Goal: Answer question/provide support: Share knowledge or assist other users

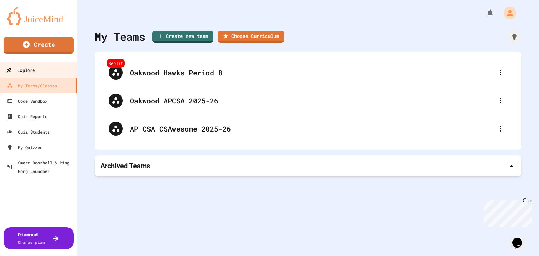
click at [24, 75] on link "Explore" at bounding box center [39, 70] width 80 height 16
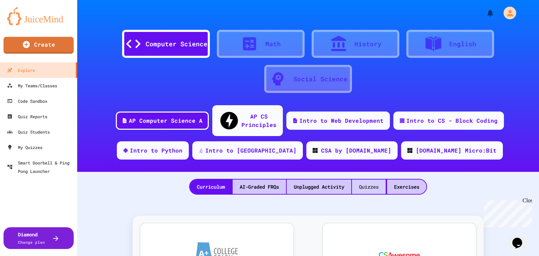
click at [356, 180] on div "Quizzes" at bounding box center [369, 187] width 34 height 14
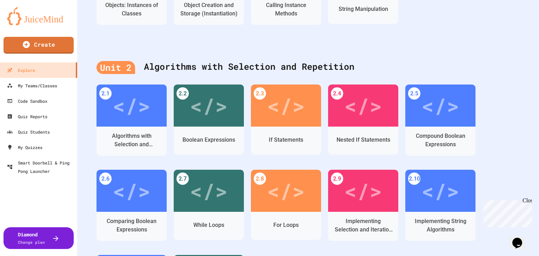
scroll to position [518, 0]
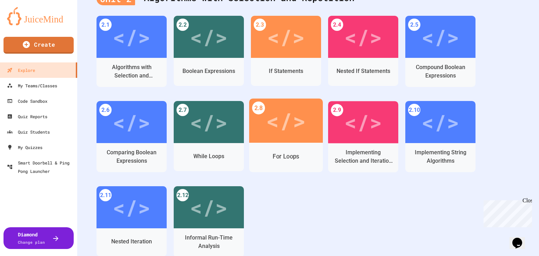
click at [297, 147] on div "For Loops" at bounding box center [286, 157] width 74 height 20
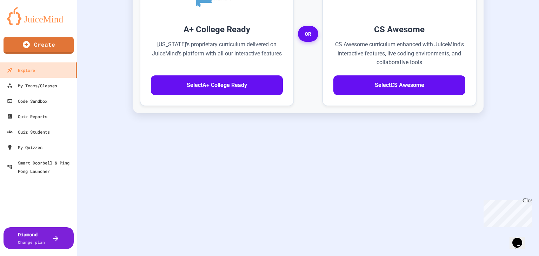
scroll to position [254, 0]
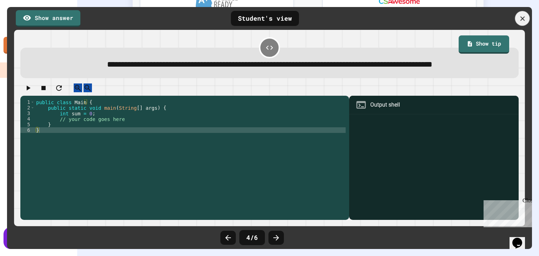
click at [520, 15] on icon at bounding box center [523, 19] width 8 height 8
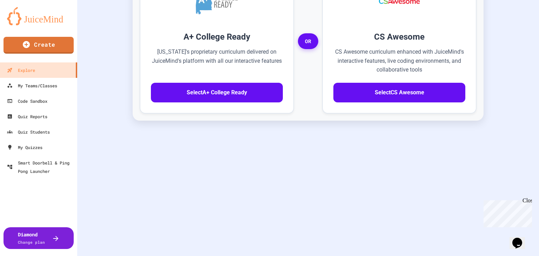
scroll to position [243, 0]
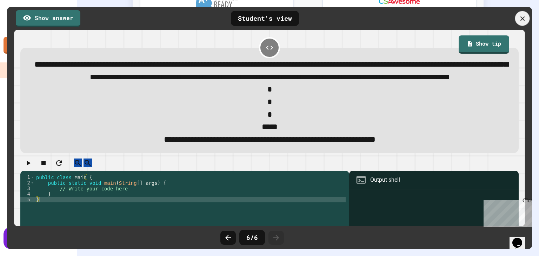
click at [519, 21] on icon at bounding box center [523, 19] width 8 height 8
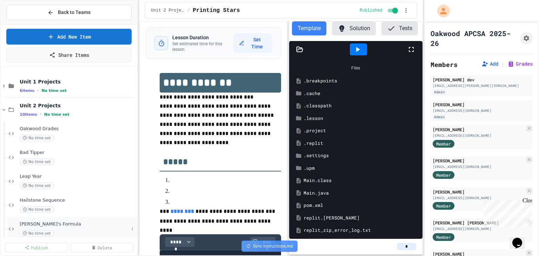
click at [45, 231] on span "No time set" at bounding box center [37, 233] width 34 height 7
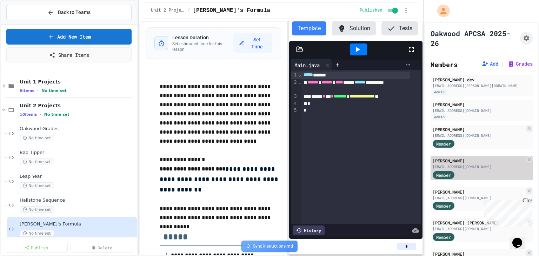
click at [462, 169] on div "[EMAIL_ADDRESS][DOMAIN_NAME]" at bounding box center [479, 166] width 92 height 5
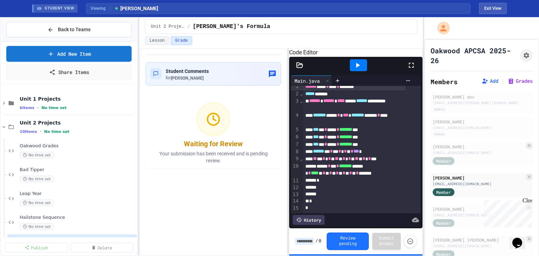
scroll to position [23, 0]
click at [360, 70] on icon at bounding box center [358, 65] width 8 height 8
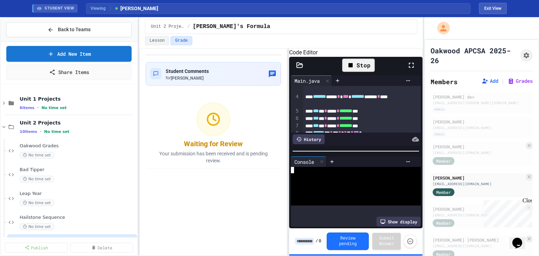
click at [372, 178] on div at bounding box center [349, 176] width 117 height 6
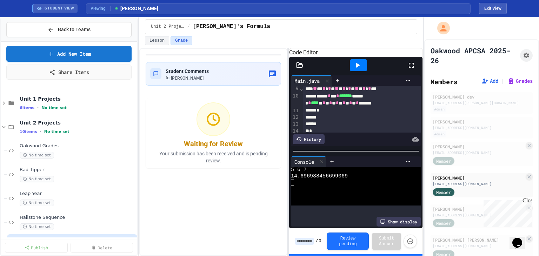
scroll to position [97, 0]
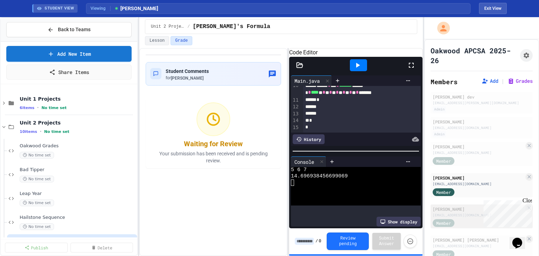
click at [479, 219] on div "Member" at bounding box center [479, 223] width 92 height 9
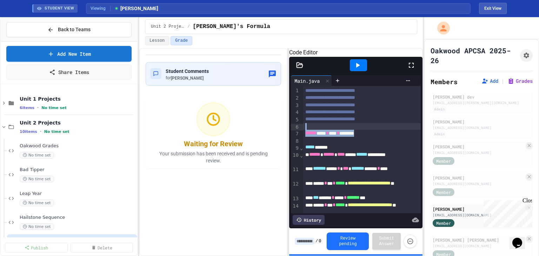
drag, startPoint x: 405, startPoint y: 126, endPoint x: 400, endPoint y: 144, distance: 17.7
click at [400, 144] on div "**********" at bounding box center [361, 223] width 117 height 274
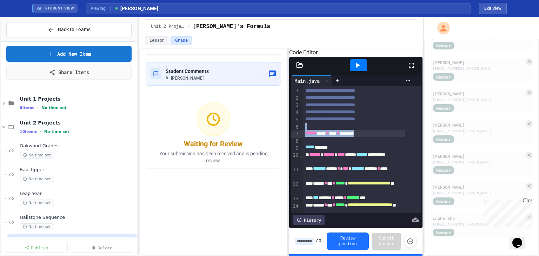
scroll to position [416, 0]
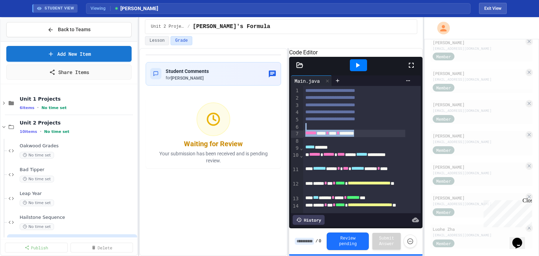
drag, startPoint x: 537, startPoint y: 79, endPoint x: 47, endPoint y: 0, distance: 495.8
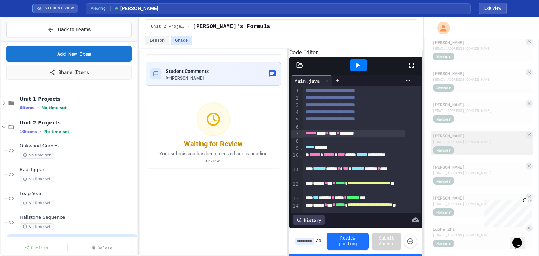
click at [487, 146] on div "Member" at bounding box center [479, 149] width 92 height 9
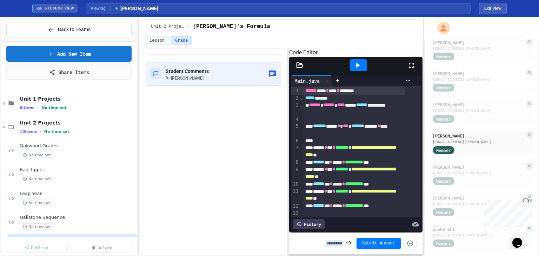
click at [357, 68] on icon at bounding box center [358, 65] width 4 height 5
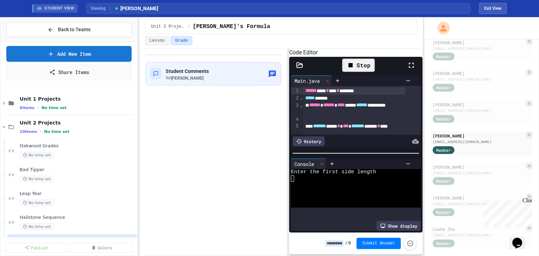
click at [359, 182] on div at bounding box center [349, 179] width 117 height 6
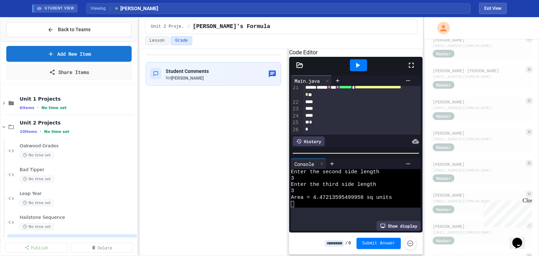
scroll to position [167, 0]
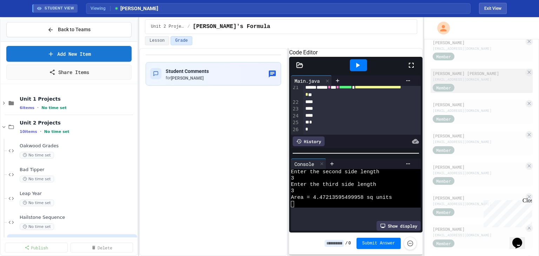
click at [454, 70] on div "[PERSON_NAME] [PERSON_NAME] [EMAIL_ADDRESS][DOMAIN_NAME] Member" at bounding box center [482, 81] width 102 height 24
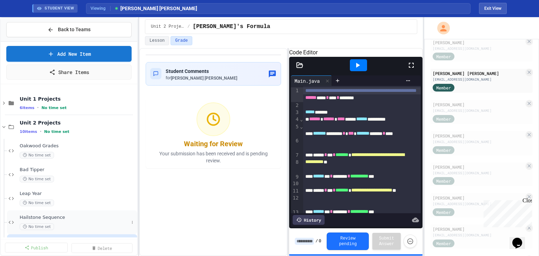
click at [56, 218] on span "Hailstone Sequence" at bounding box center [74, 218] width 109 height 6
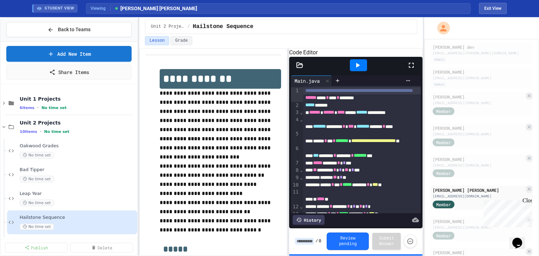
scroll to position [41, 0]
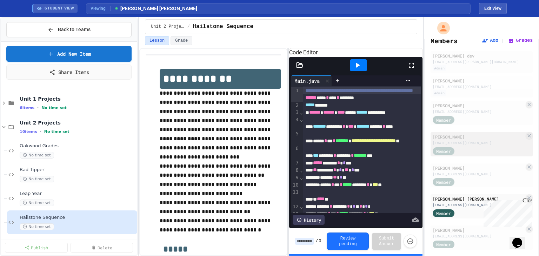
click at [490, 153] on div "Member" at bounding box center [479, 150] width 92 height 9
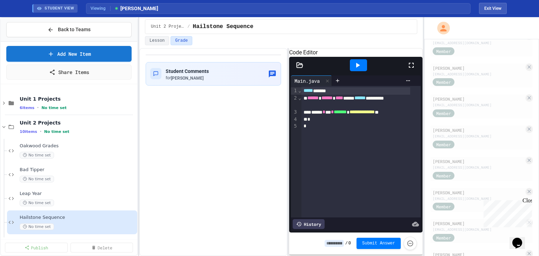
scroll to position [254, 0]
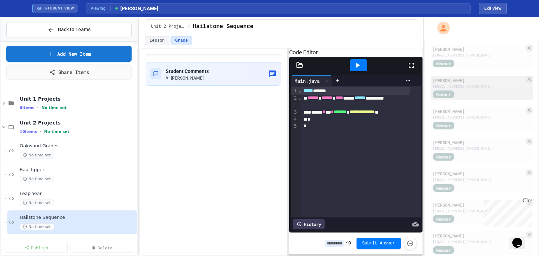
click at [448, 88] on div "[EMAIL_ADDRESS][DOMAIN_NAME]" at bounding box center [479, 86] width 92 height 5
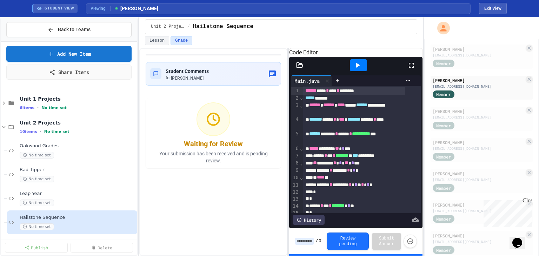
click at [359, 70] on icon at bounding box center [358, 65] width 8 height 8
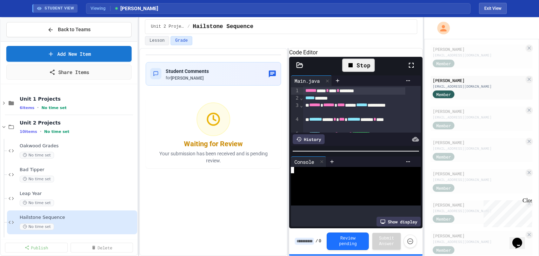
click at [348, 191] on div at bounding box center [349, 189] width 117 height 6
click at [416, 166] on div "Console WWWWWWWWWWWWWWWWWWWWWWWWWWWWWWWW 4 4 2 1 Show display" at bounding box center [355, 192] width 133 height 74
click at [416, 165] on div "Console WWWWWWWWWWWWWWWWWWWWWWWWWWWWWWWW 4 4 2 1 Show display" at bounding box center [355, 192] width 133 height 74
click at [362, 70] on icon at bounding box center [358, 65] width 8 height 8
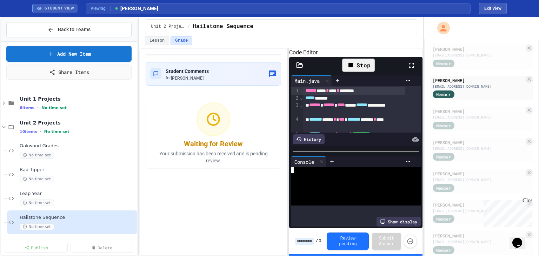
click at [339, 182] on div at bounding box center [349, 183] width 117 height 6
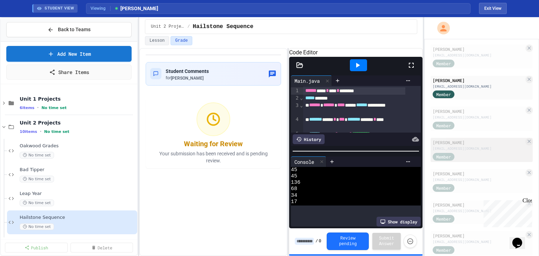
click at [489, 156] on div "Member" at bounding box center [479, 156] width 92 height 9
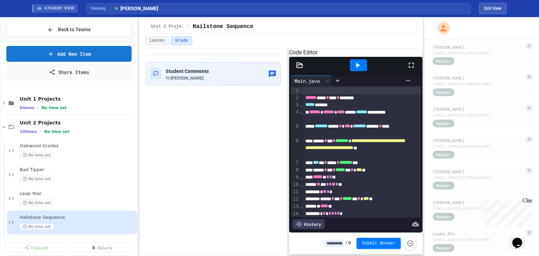
scroll to position [429, 0]
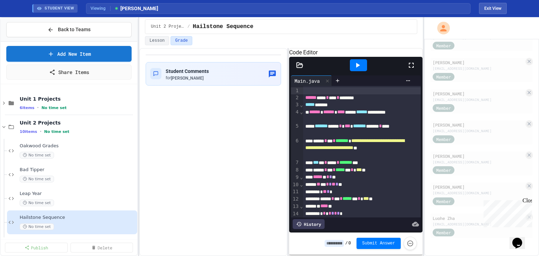
drag, startPoint x: 539, startPoint y: 130, endPoint x: 31, endPoint y: 11, distance: 521.2
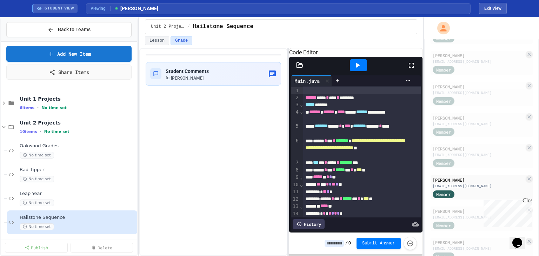
scroll to position [203, 0]
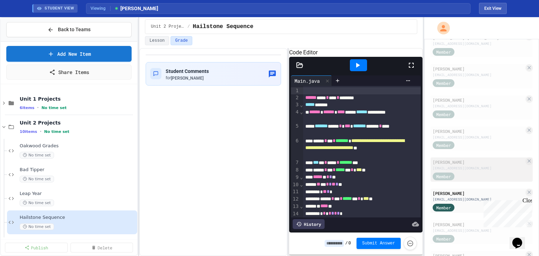
click at [465, 163] on div "[PERSON_NAME]" at bounding box center [479, 162] width 92 height 6
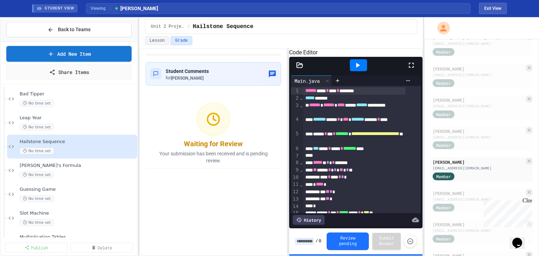
scroll to position [77, 0]
click at [74, 191] on div "Guessing Game No time set" at bounding box center [74, 192] width 109 height 15
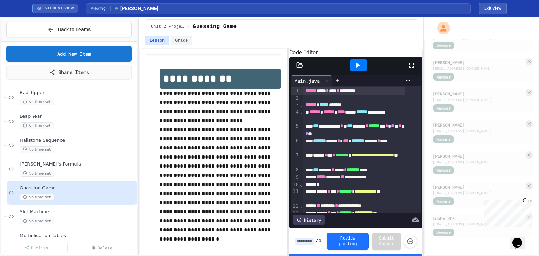
scroll to position [337, 0]
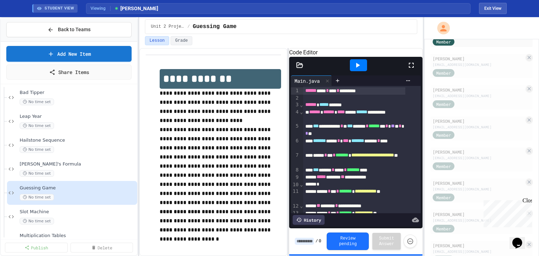
drag, startPoint x: 539, startPoint y: 155, endPoint x: 44, endPoint y: 0, distance: 518.1
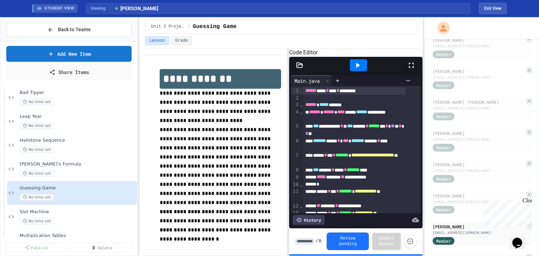
scroll to position [129, 0]
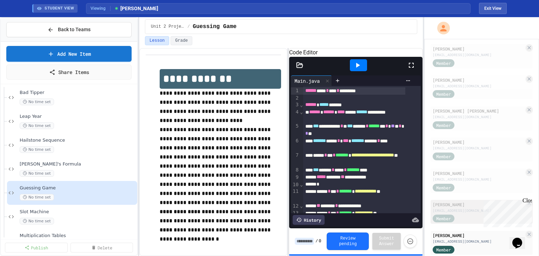
click at [458, 206] on div "[PERSON_NAME]" at bounding box center [479, 205] width 92 height 6
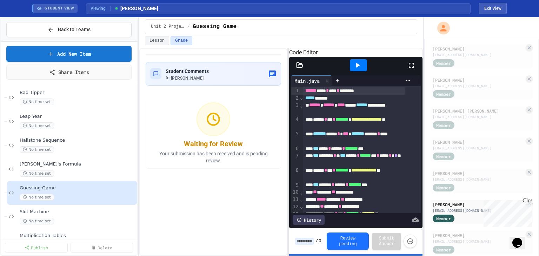
click at [357, 68] on icon at bounding box center [358, 65] width 4 height 5
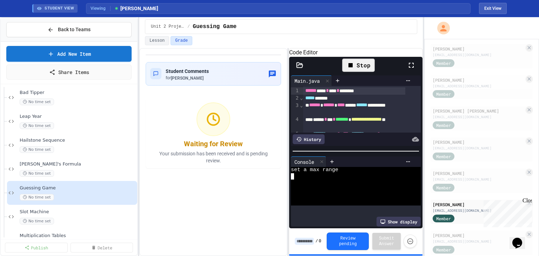
click at [317, 189] on div at bounding box center [349, 189] width 117 height 6
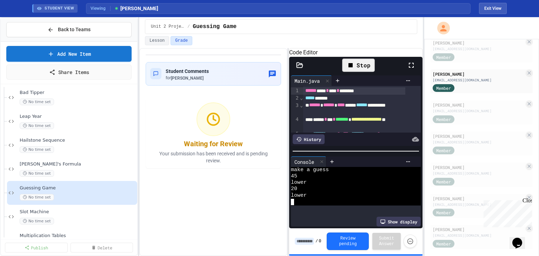
scroll to position [261, 0]
click at [432, 207] on div "[PERSON_NAME] [EMAIL_ADDRESS][DOMAIN_NAME] Member" at bounding box center [482, 205] width 102 height 24
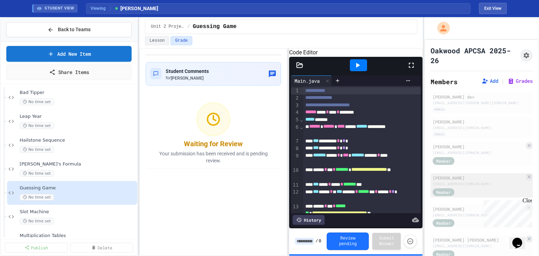
click at [464, 185] on div "[EMAIL_ADDRESS][DOMAIN_NAME]" at bounding box center [479, 184] width 92 height 5
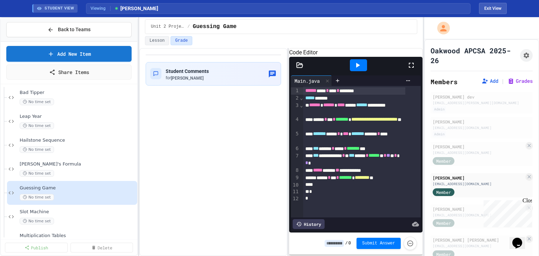
scroll to position [5, 0]
click at [40, 206] on div "Slot Machine No time set" at bounding box center [72, 217] width 130 height 24
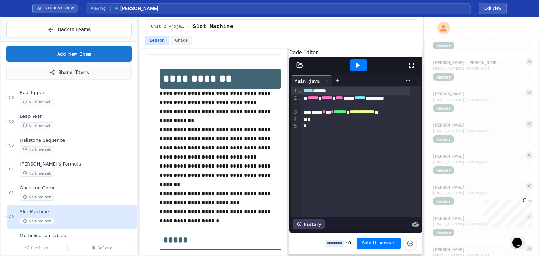
scroll to position [224, 0]
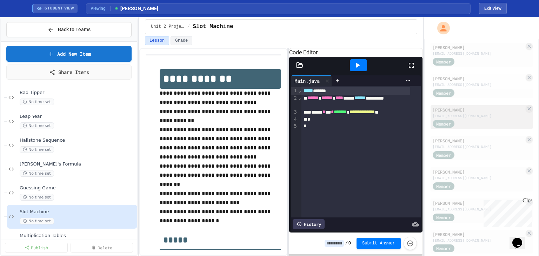
click at [479, 119] on div "[EMAIL_ADDRESS][DOMAIN_NAME]" at bounding box center [479, 115] width 92 height 5
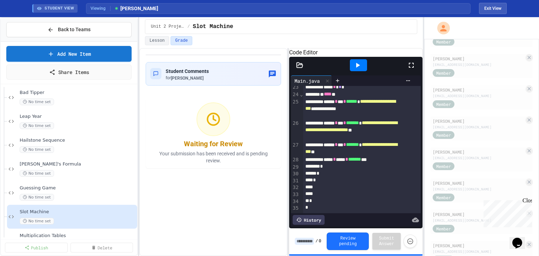
scroll to position [337, 0]
click at [477, 131] on div "[EMAIL_ADDRESS][DOMAIN_NAME]" at bounding box center [479, 127] width 92 height 5
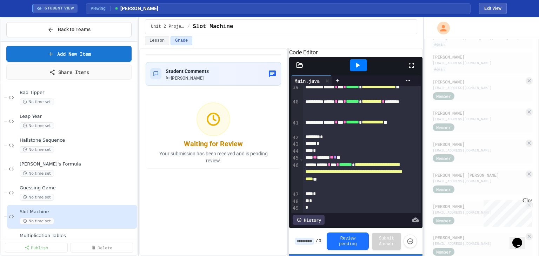
scroll to position [43, 0]
